Goal: Check status: Check status

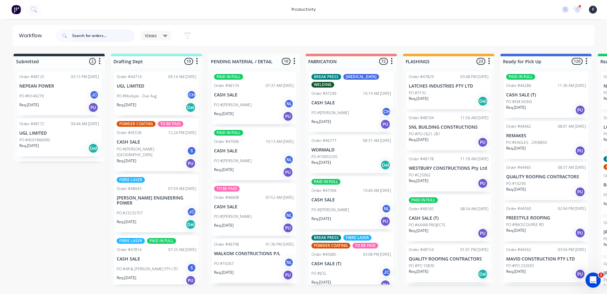
click at [118, 35] on input "text" at bounding box center [103, 35] width 63 height 13
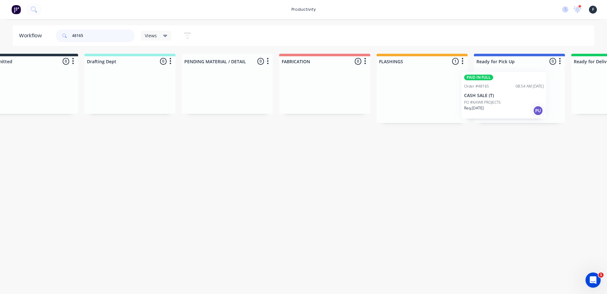
scroll to position [0, 36]
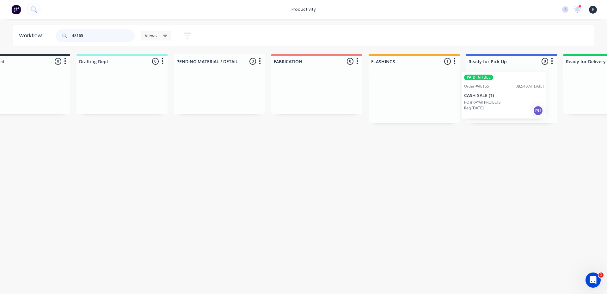
drag, startPoint x: 444, startPoint y: 92, endPoint x: 506, endPoint y: 93, distance: 62.0
click at [506, 93] on div "Submitted 0 Sort By Created date Required date Order number Customer name Most …" at bounding box center [487, 88] width 1054 height 69
type input "48165"
click at [506, 93] on div at bounding box center [509, 94] width 91 height 57
click at [480, 106] on p "Req. 29/09/25" at bounding box center [480, 108] width 20 height 6
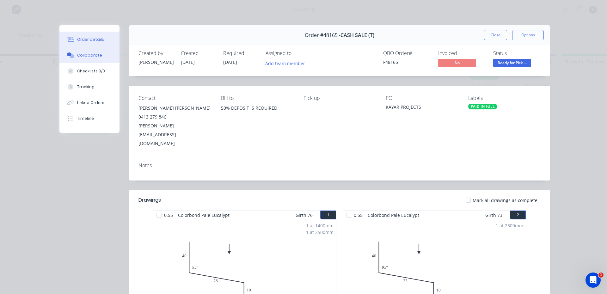
click at [89, 55] on div "Collaborate" at bounding box center [89, 55] width 25 height 6
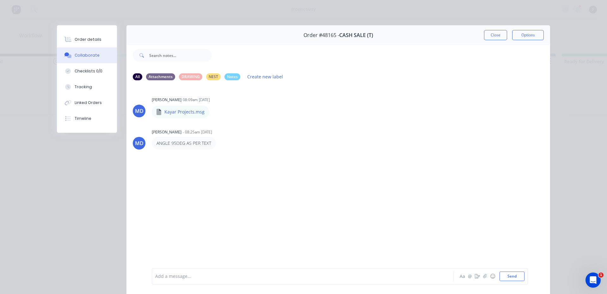
click at [249, 279] on div at bounding box center [294, 276] width 277 height 7
click at [497, 34] on button "Close" at bounding box center [495, 35] width 23 height 10
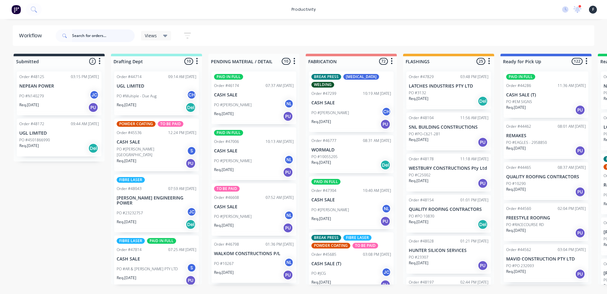
click at [101, 36] on input "text" at bounding box center [103, 35] width 63 height 13
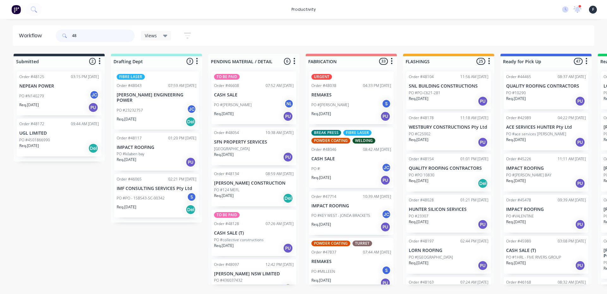
click at [90, 34] on input "48" at bounding box center [103, 35] width 63 height 13
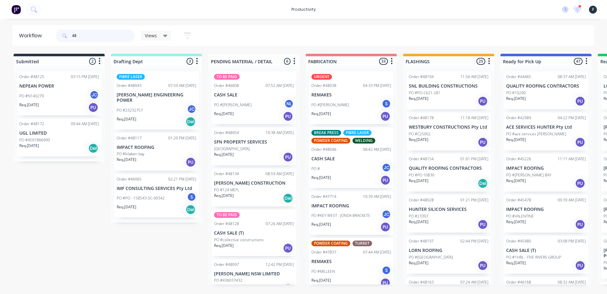
click at [87, 36] on input "48" at bounding box center [103, 35] width 63 height 13
click at [118, 41] on input "48" at bounding box center [103, 35] width 63 height 13
type input "5"
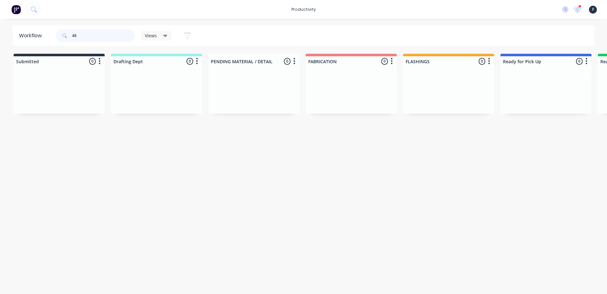
type input "4"
type input "48154"
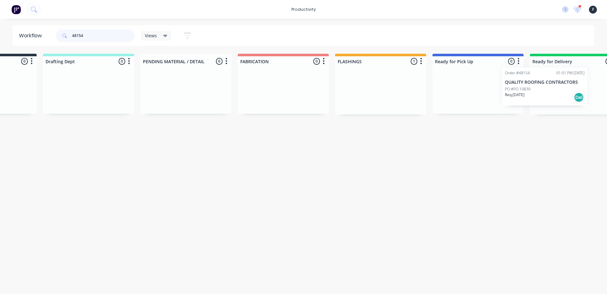
scroll to position [0, 128]
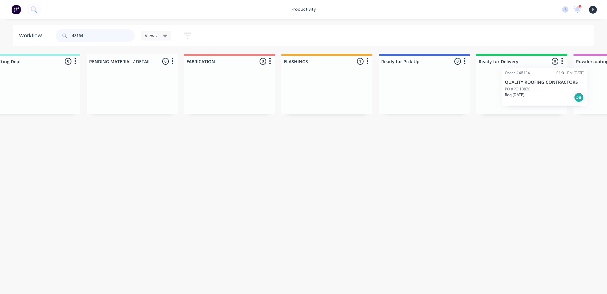
drag, startPoint x: 433, startPoint y: 95, endPoint x: 543, endPoint y: 92, distance: 109.5
click at [543, 92] on div "Submitted 0 Sort By Created date Required date Order number Customer name Most …" at bounding box center [399, 84] width 1054 height 61
